Goal: Browse casually: Explore the website without a specific task or goal

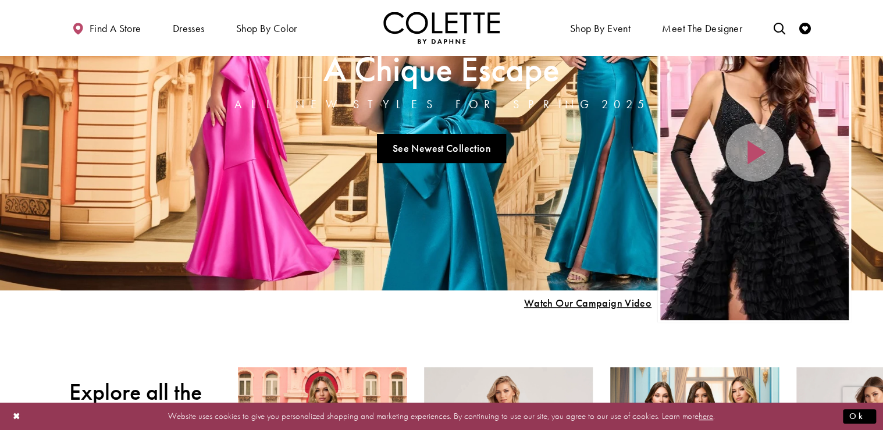
scroll to position [47, 0]
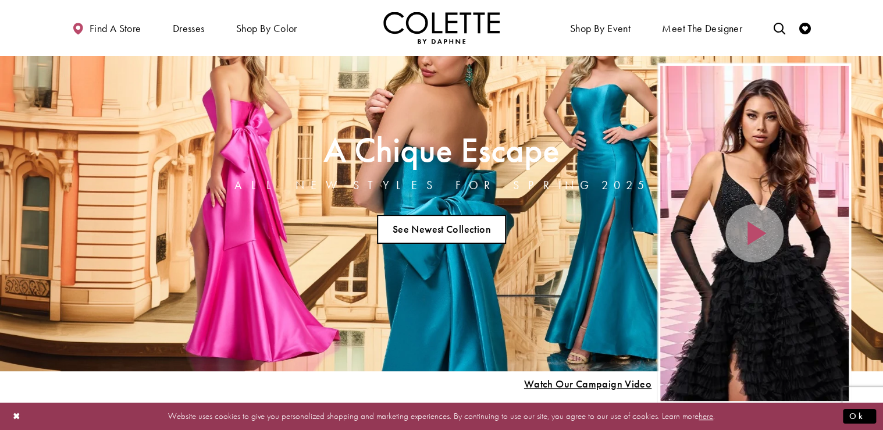
click at [468, 223] on link "See Newest Collection" at bounding box center [441, 229] width 129 height 29
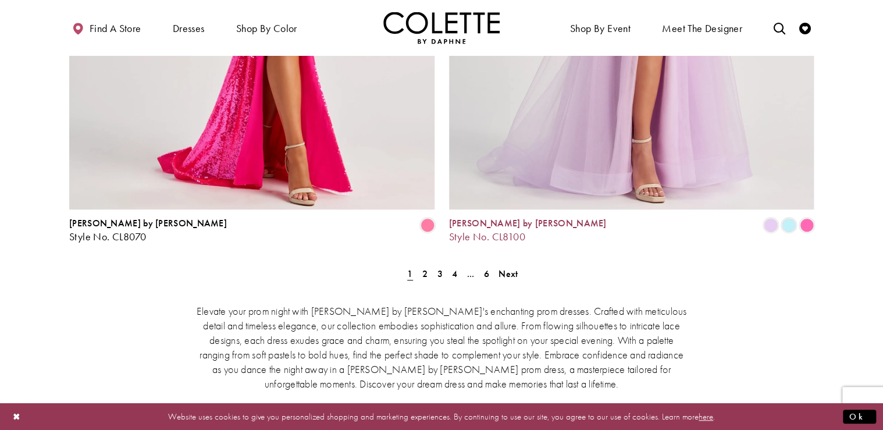
scroll to position [2373, 0]
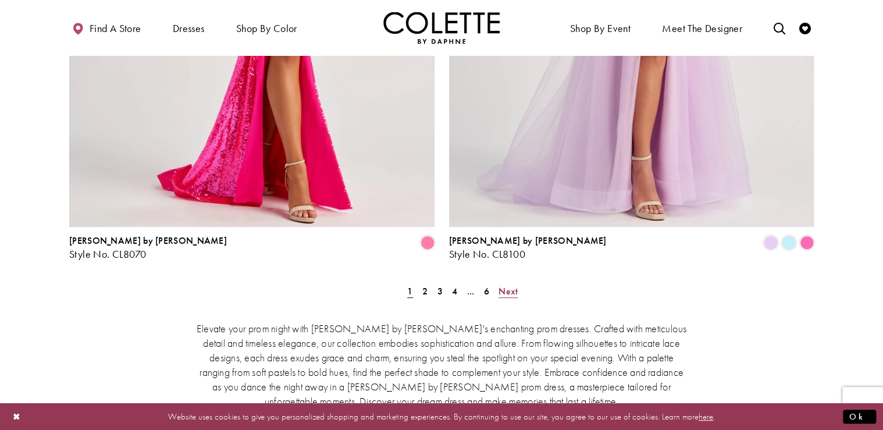
click at [512, 285] on span "Next" at bounding box center [507, 291] width 19 height 12
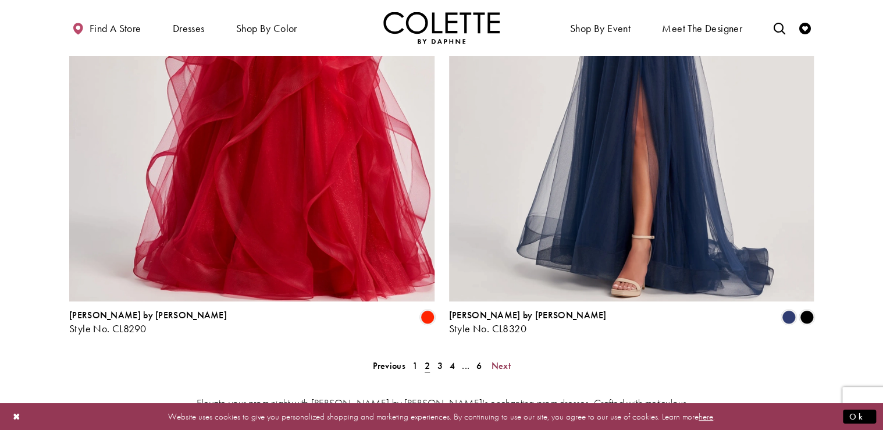
scroll to position [2392, 0]
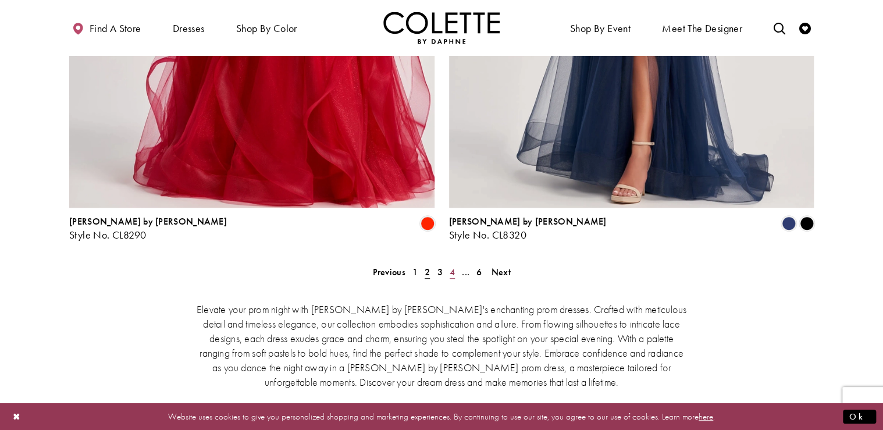
click at [454, 266] on span "4" at bounding box center [451, 272] width 5 height 12
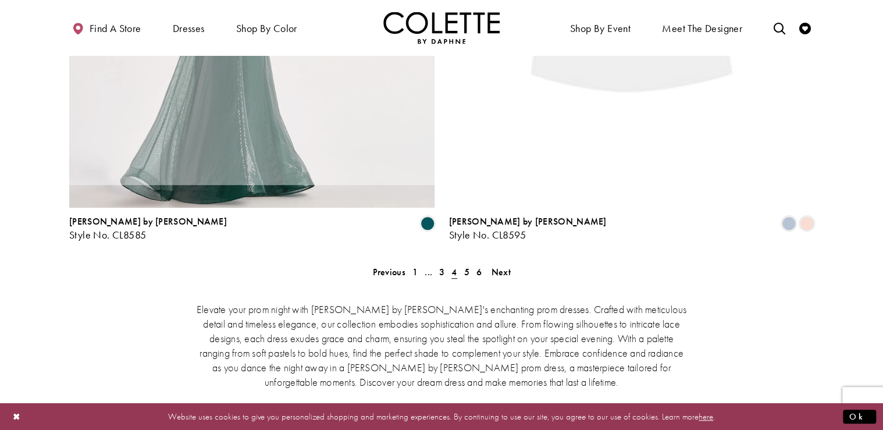
scroll to position [298, 0]
